Goal: Task Accomplishment & Management: Use online tool/utility

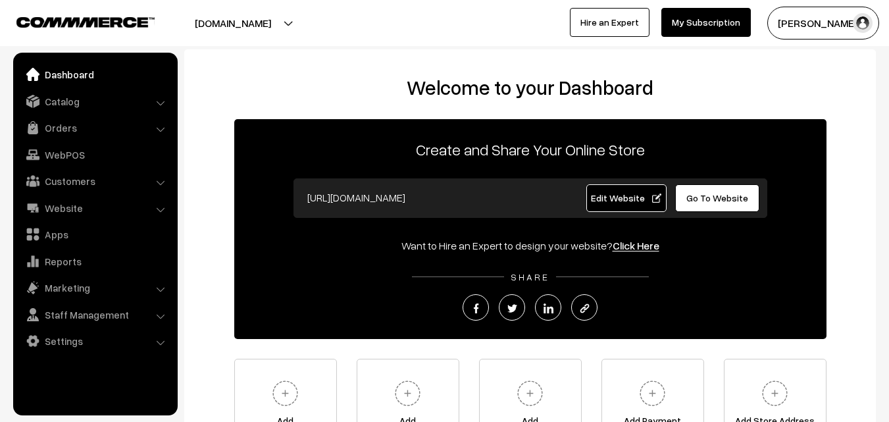
click at [69, 124] on link "Orders" at bounding box center [94, 128] width 157 height 24
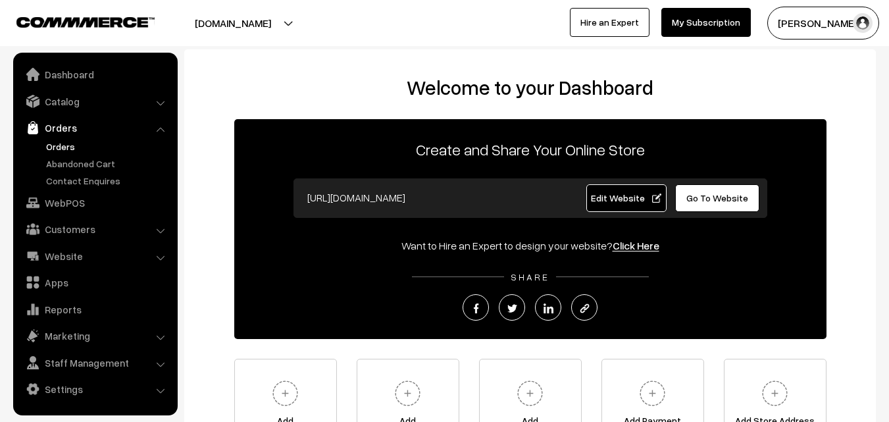
click at [66, 149] on link "Orders" at bounding box center [108, 146] width 130 height 14
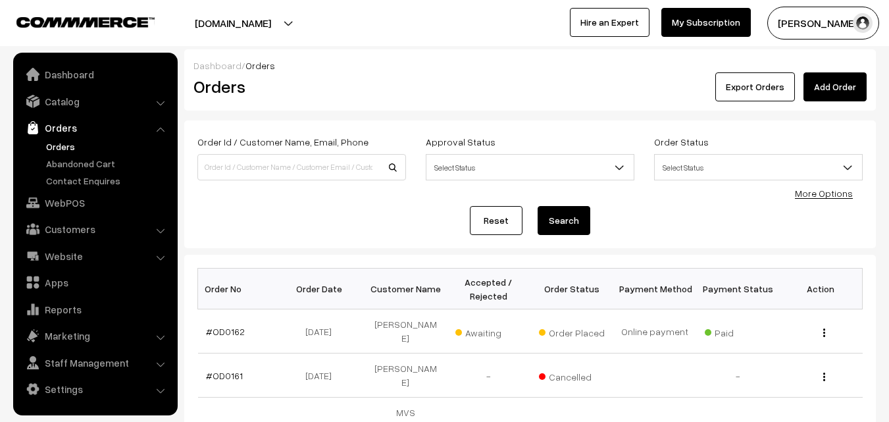
drag, startPoint x: 0, startPoint y: 0, endPoint x: 214, endPoint y: 165, distance: 270.6
click at [214, 165] on input at bounding box center [301, 167] width 209 height 26
click at [310, 171] on input at bounding box center [301, 167] width 209 height 26
drag, startPoint x: 309, startPoint y: 173, endPoint x: 203, endPoint y: 170, distance: 106.0
click at [203, 170] on input "gr" at bounding box center [301, 167] width 209 height 26
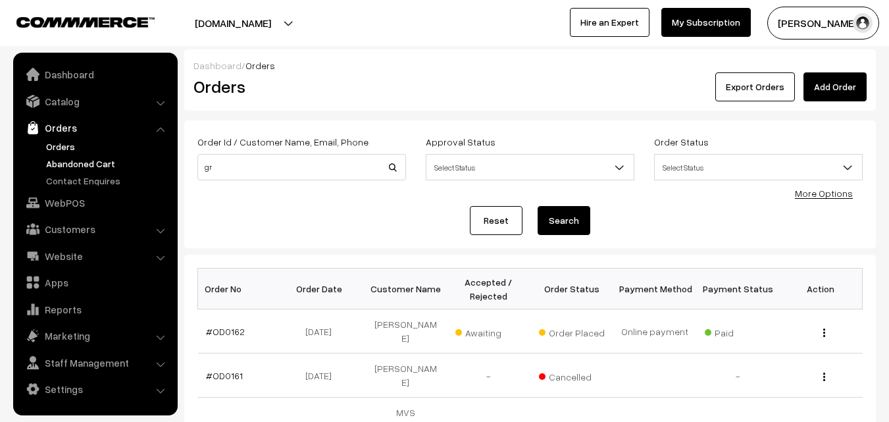
type input "gr"
click at [80, 168] on link "Abandoned Cart" at bounding box center [108, 164] width 130 height 14
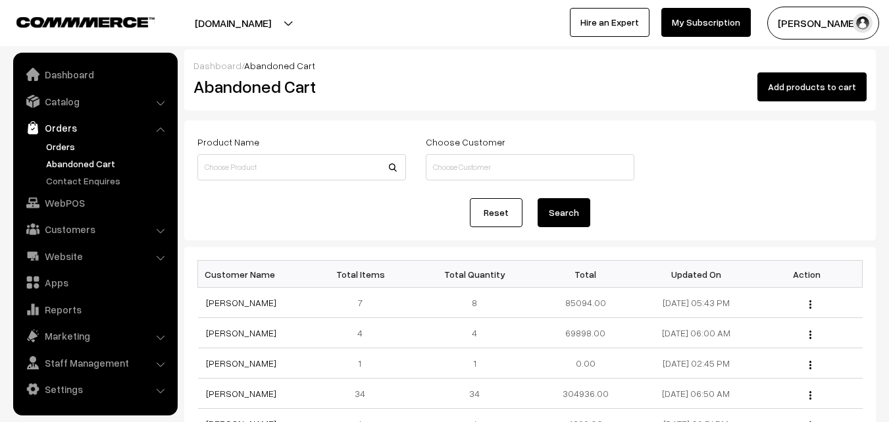
click at [61, 149] on link "Orders" at bounding box center [108, 146] width 130 height 14
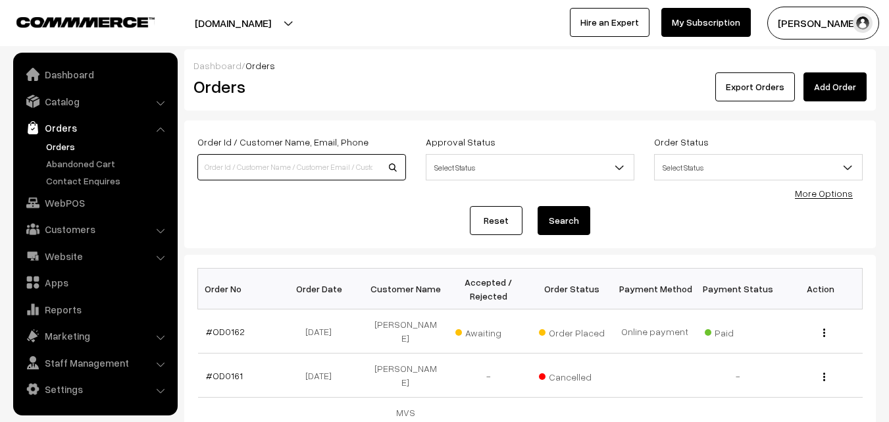
click at [216, 168] on input at bounding box center [301, 167] width 209 height 26
click at [61, 105] on link "Catalog" at bounding box center [94, 101] width 157 height 24
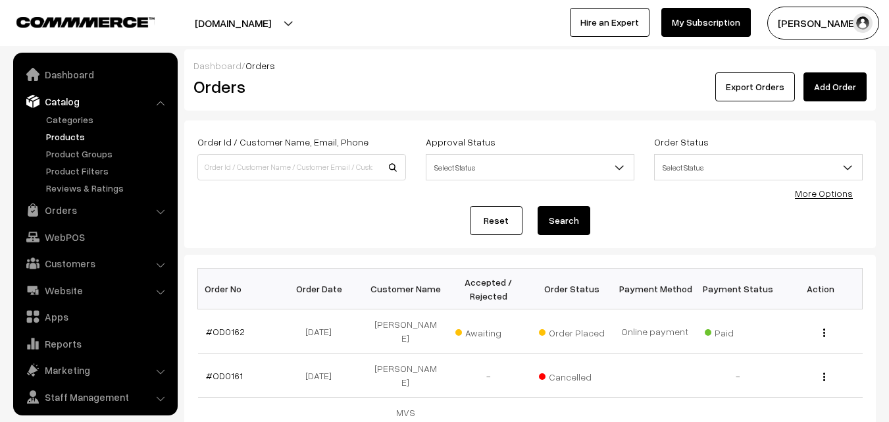
click at [62, 133] on link "Products" at bounding box center [108, 137] width 130 height 14
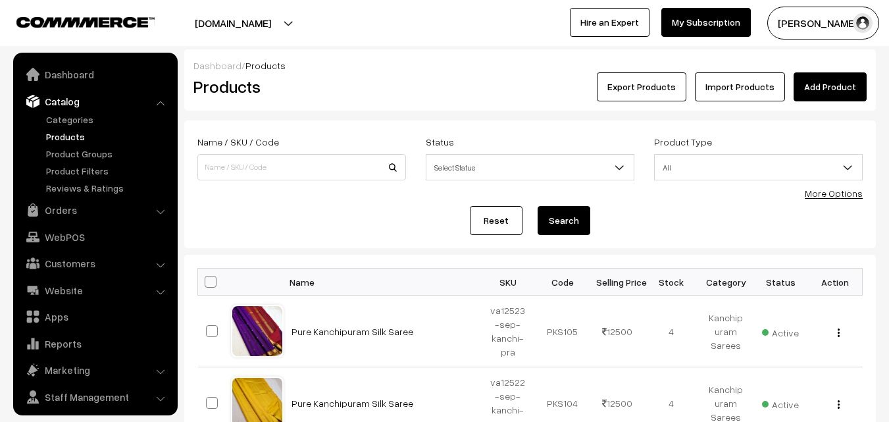
scroll to position [33, 0]
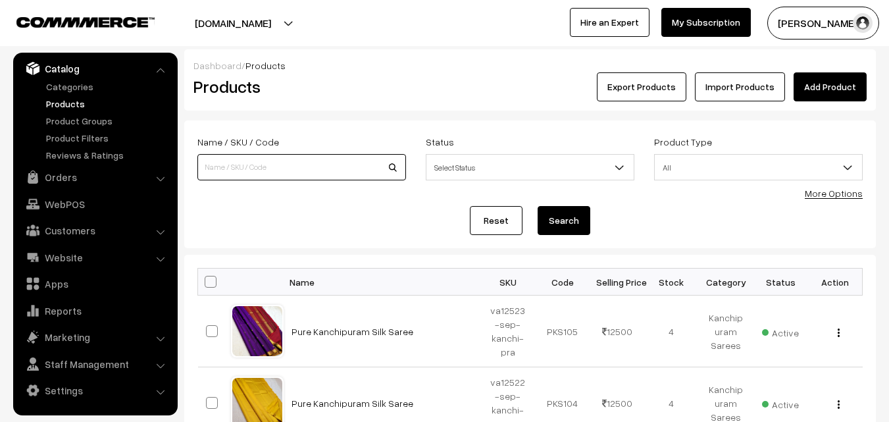
click at [228, 168] on input at bounding box center [301, 167] width 209 height 26
type input "va9443"
click at [567, 215] on button "Search" at bounding box center [563, 220] width 53 height 29
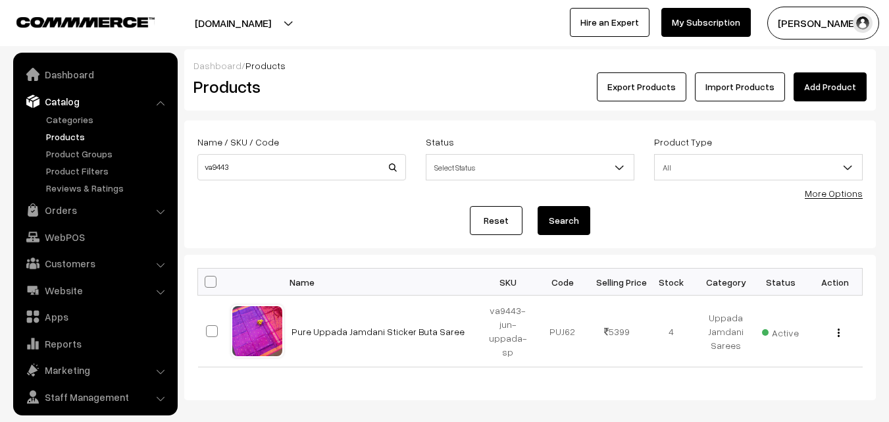
scroll to position [33, 0]
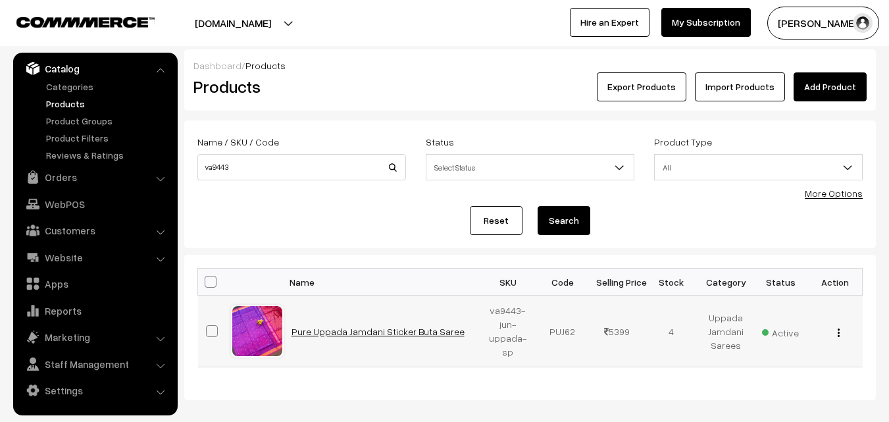
click at [387, 332] on link "Pure Uppada Jamdani Sticker Buta Saree" at bounding box center [377, 331] width 173 height 11
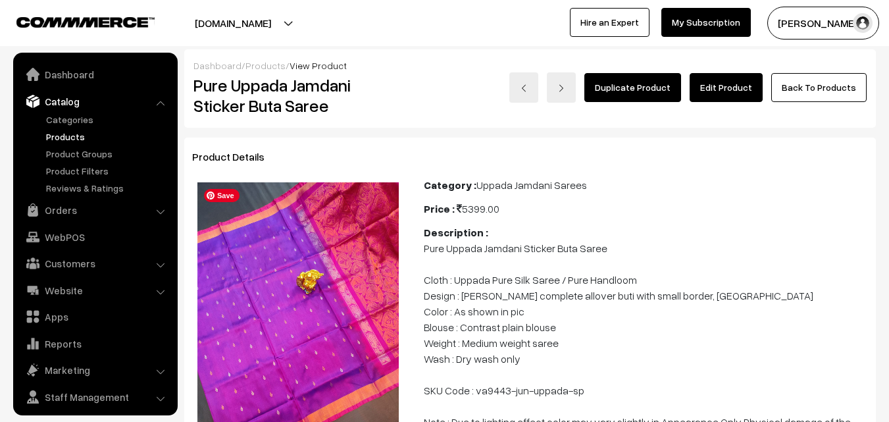
scroll to position [33, 0]
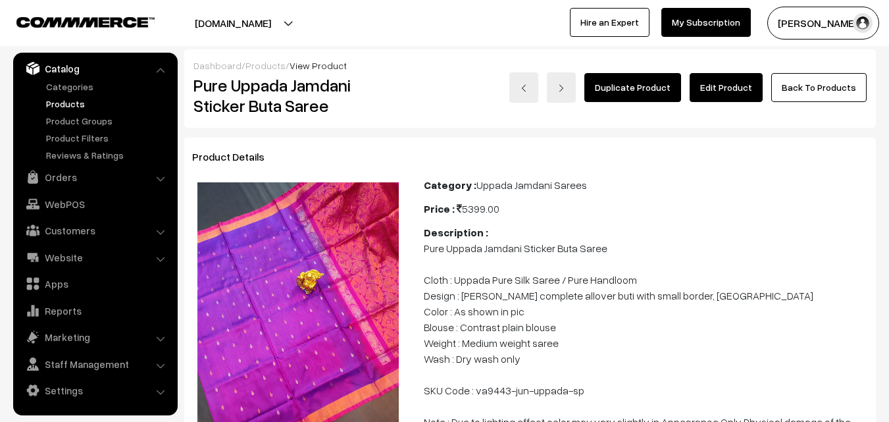
click at [70, 107] on link "Products" at bounding box center [108, 104] width 130 height 14
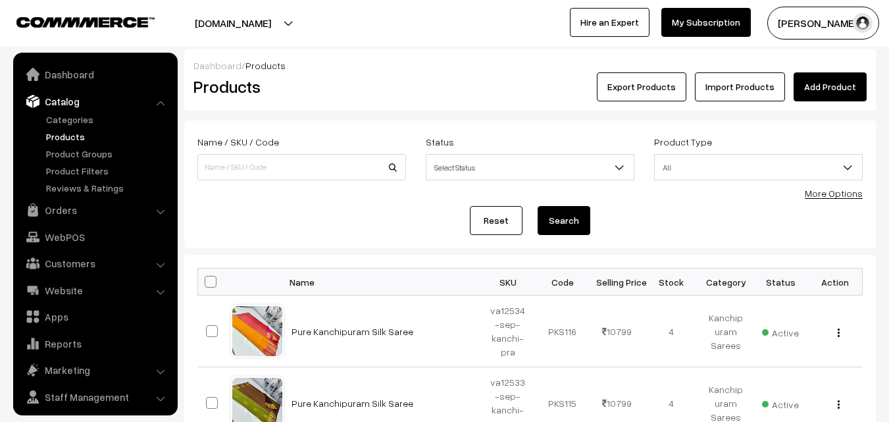
scroll to position [33, 0]
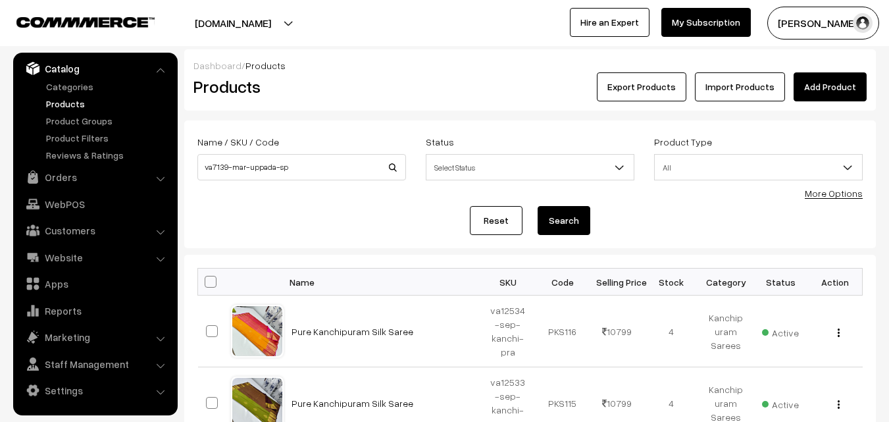
type input "va7139-mar-uppada-sp"
click at [574, 220] on button "Search" at bounding box center [563, 220] width 53 height 29
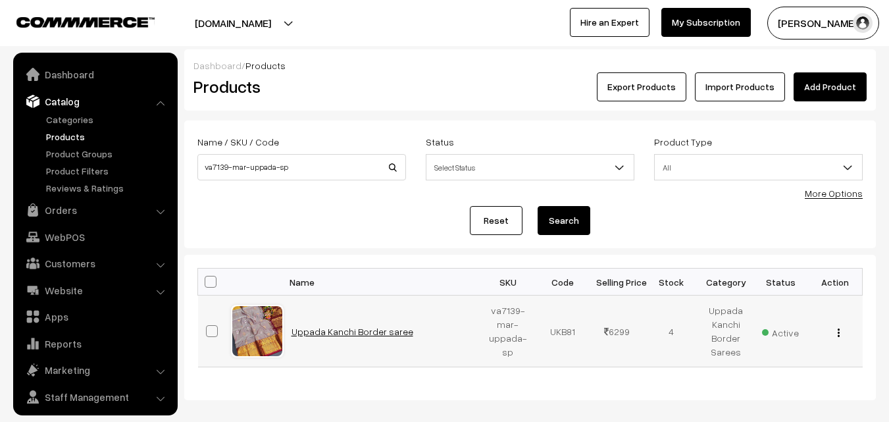
scroll to position [33, 0]
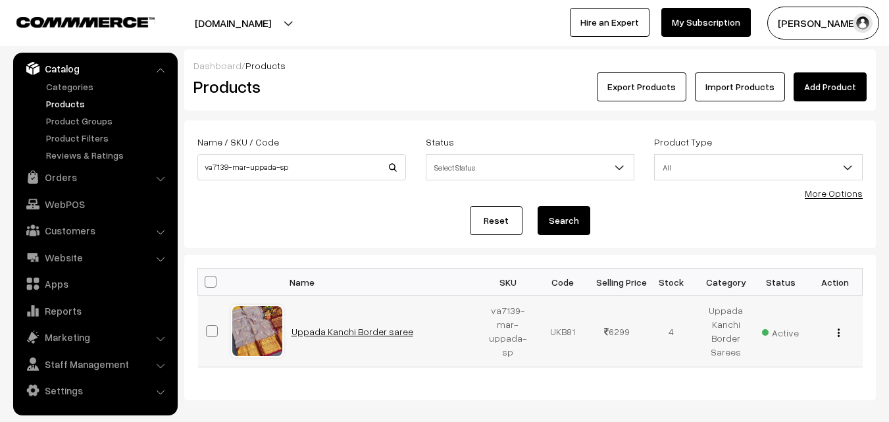
click at [369, 334] on link "Uppada Kanchi Border saree" at bounding box center [352, 331] width 122 height 11
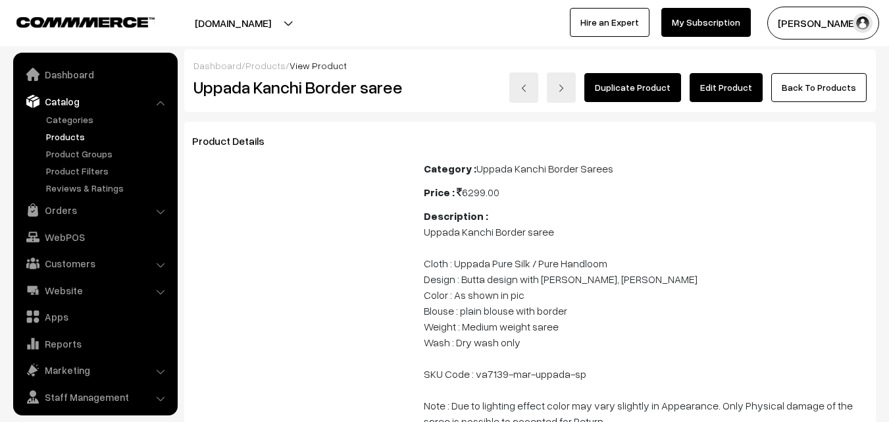
scroll to position [33, 0]
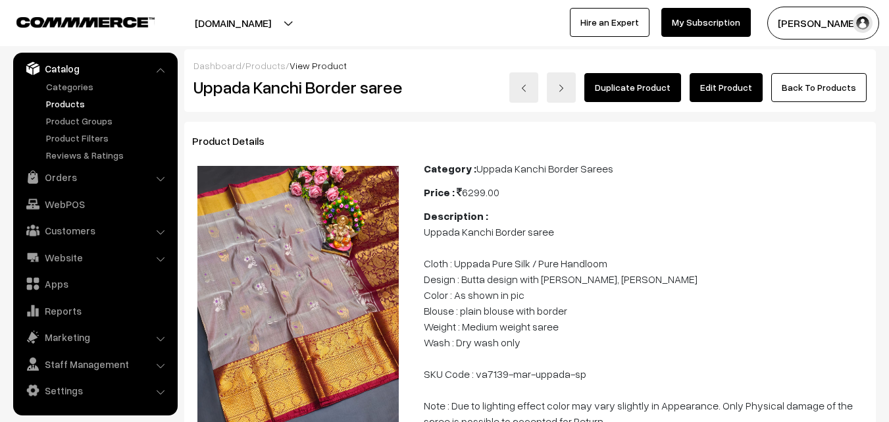
click at [70, 106] on link "Products" at bounding box center [108, 104] width 130 height 14
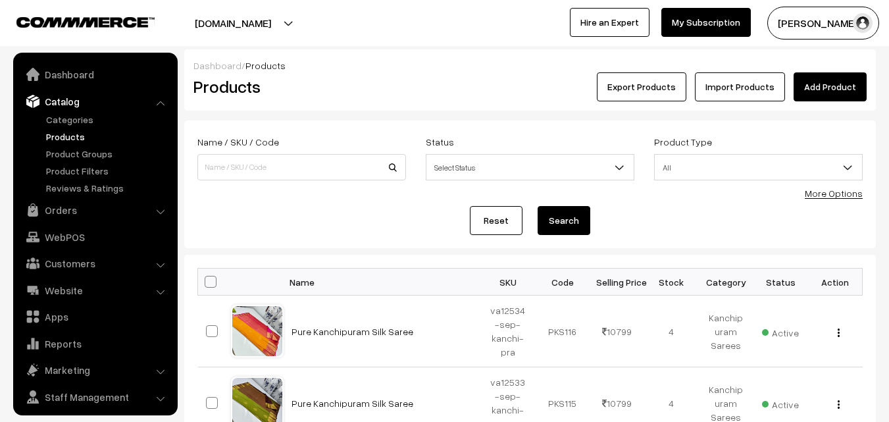
scroll to position [33, 0]
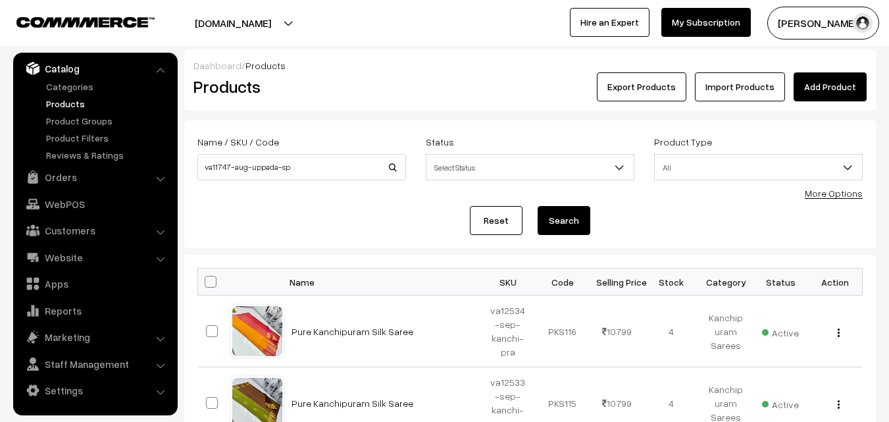
type input "va11747-aug-uppada-sp"
click at [583, 221] on button "Search" at bounding box center [563, 220] width 53 height 29
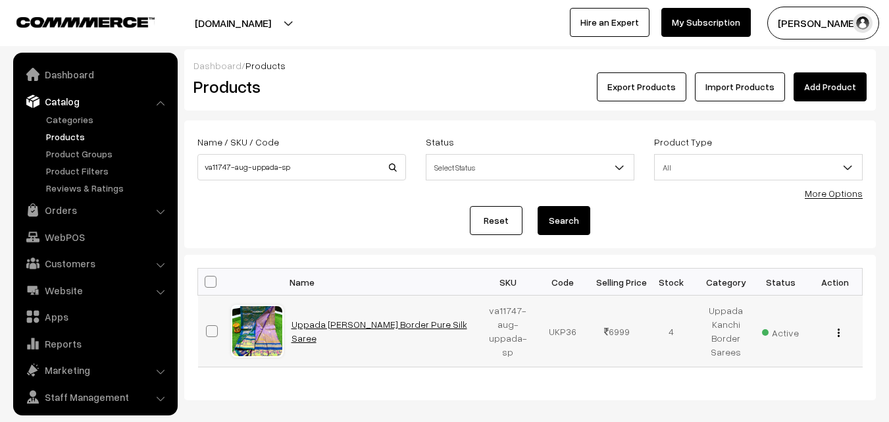
scroll to position [33, 0]
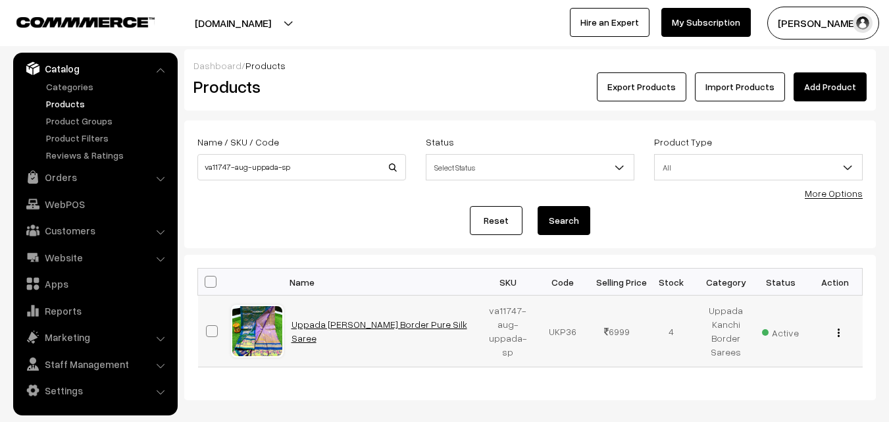
click at [387, 332] on link "Uppada [PERSON_NAME] Border Pure Silk Saree" at bounding box center [379, 330] width 176 height 25
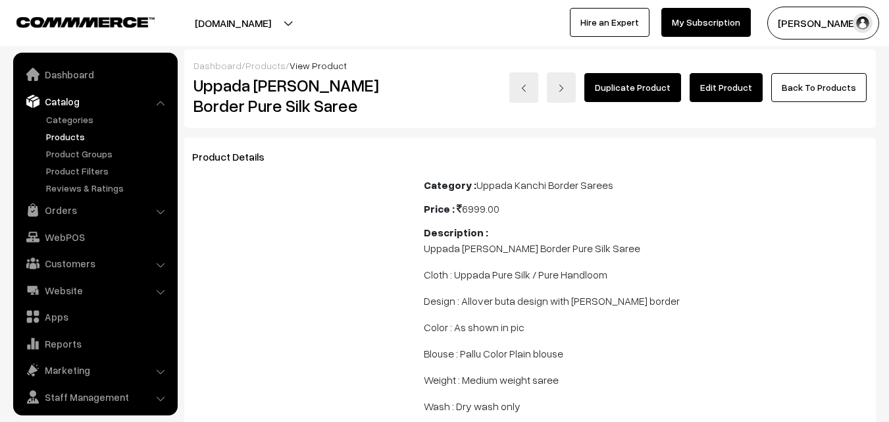
scroll to position [33, 0]
